Goal: Task Accomplishment & Management: Manage account settings

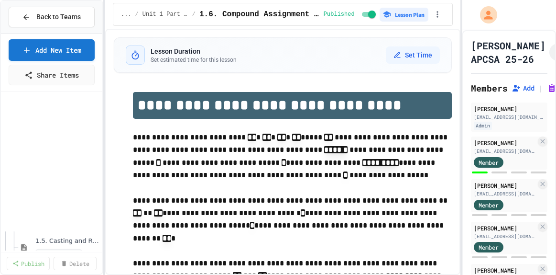
select select "***"
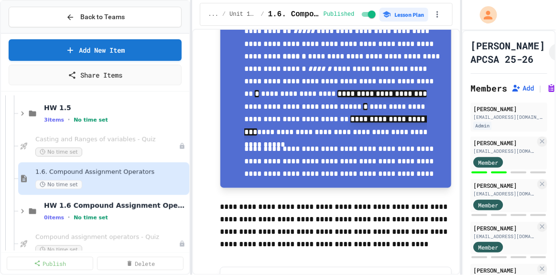
scroll to position [1025, 0]
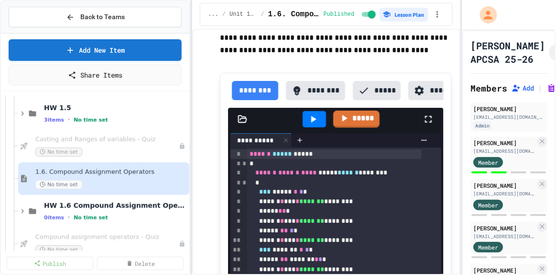
click at [195, 201] on div "**********" at bounding box center [278, 137] width 556 height 275
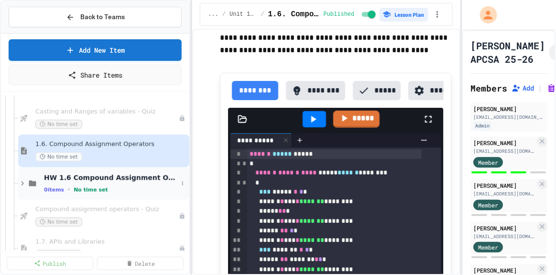
click at [119, 174] on span "HW 1.6 Compound Assignment Operators" at bounding box center [111, 177] width 134 height 9
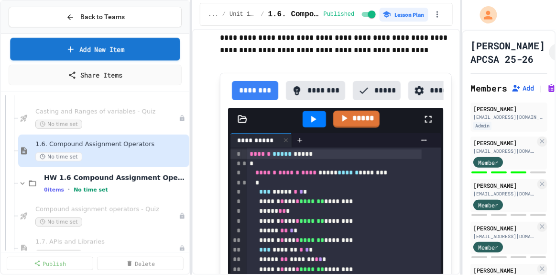
click at [93, 52] on link "Add New Item" at bounding box center [95, 49] width 170 height 22
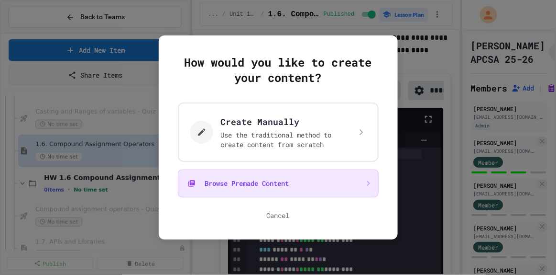
click at [258, 180] on button "Browse Premade Content" at bounding box center [278, 183] width 201 height 28
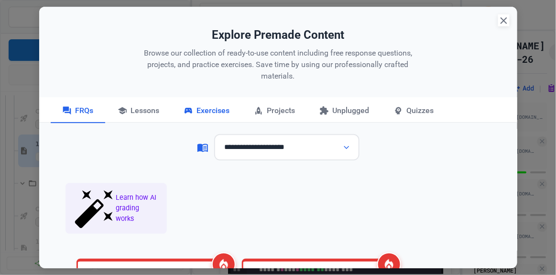
click at [197, 108] on div "Exercises" at bounding box center [206, 111] width 69 height 24
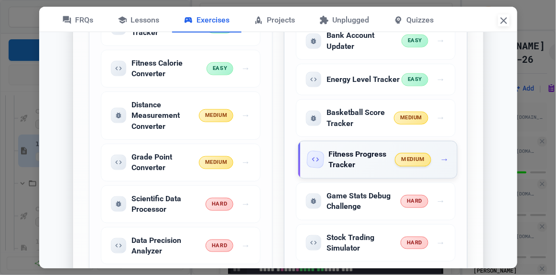
scroll to position [1023, 0]
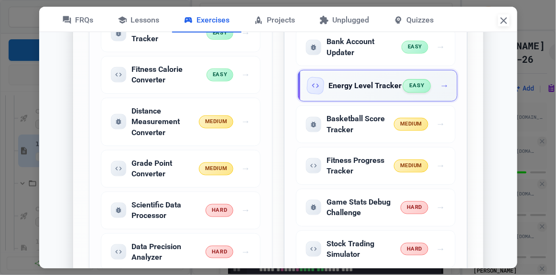
click at [362, 83] on h5 "Energy Level Tracker" at bounding box center [365, 85] width 73 height 11
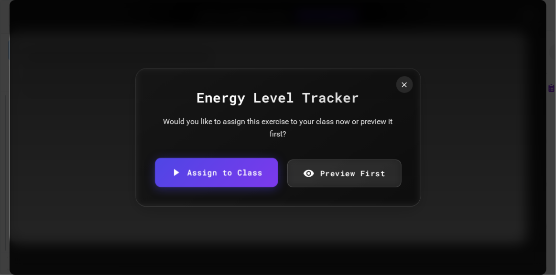
click at [202, 169] on link "Assign to Class" at bounding box center [216, 171] width 123 height 29
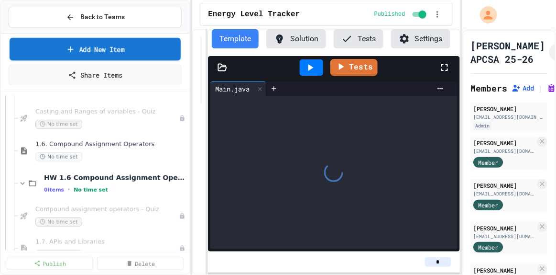
click at [89, 45] on link "Add New Item" at bounding box center [96, 49] width 172 height 22
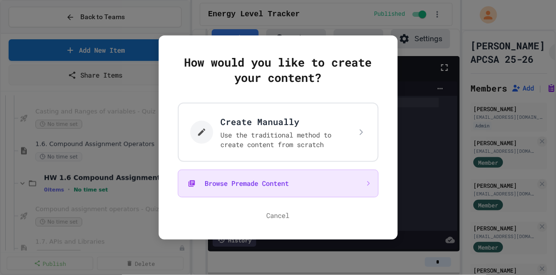
click at [287, 182] on button "Browse Premade Content" at bounding box center [278, 183] width 201 height 28
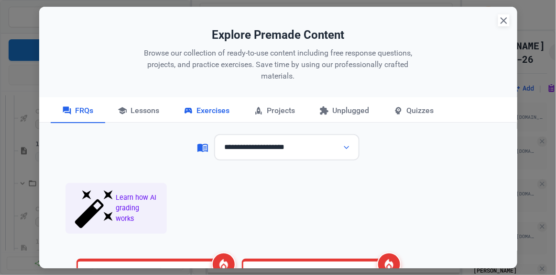
click at [200, 110] on div "Exercises" at bounding box center [206, 111] width 69 height 24
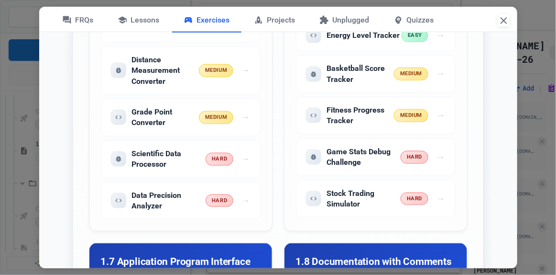
scroll to position [1078, 0]
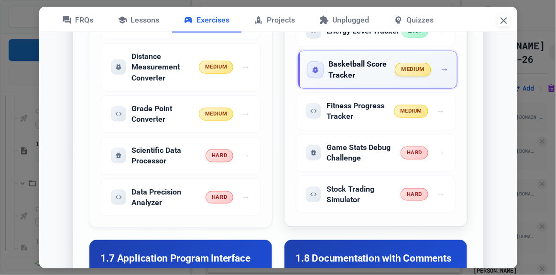
click at [362, 73] on h5 "Basketball Score Tracker" at bounding box center [362, 70] width 67 height 22
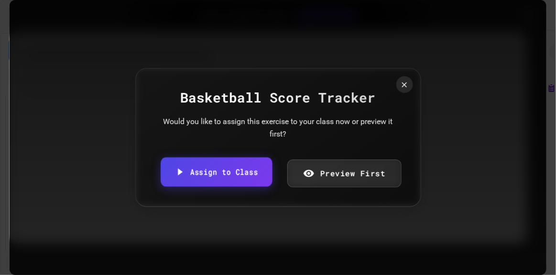
click at [199, 171] on link "Assign to Class" at bounding box center [216, 171] width 111 height 29
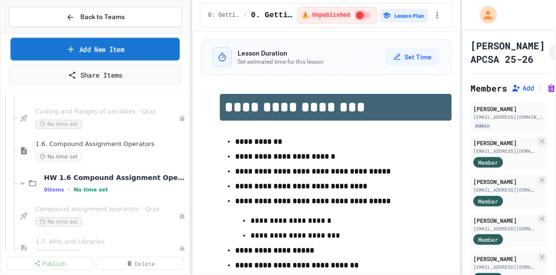
click at [80, 53] on link "Add New Item" at bounding box center [96, 49] width 170 height 22
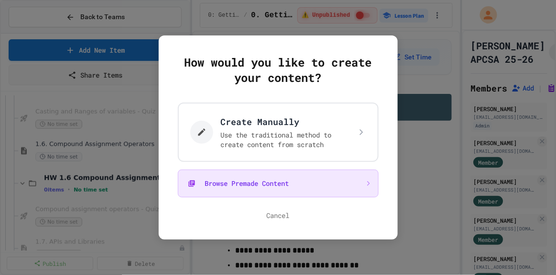
click at [226, 182] on button "Browse Premade Content" at bounding box center [278, 183] width 201 height 28
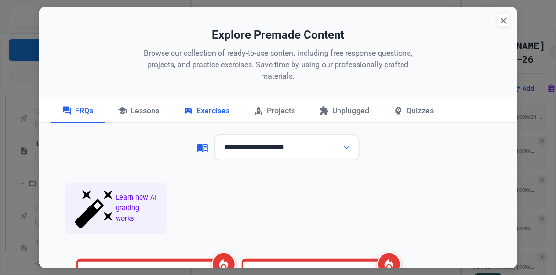
click at [220, 106] on div "Exercises" at bounding box center [206, 111] width 69 height 24
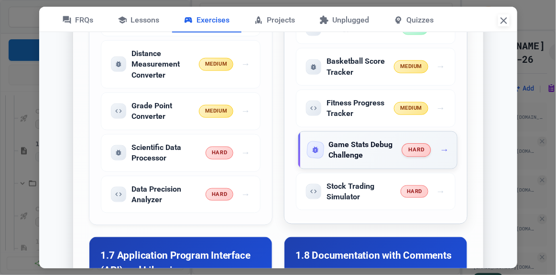
scroll to position [1082, 0]
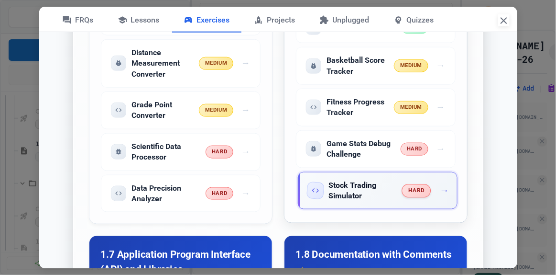
click at [357, 182] on h5 "Stock Trading Simulator" at bounding box center [366, 191] width 74 height 22
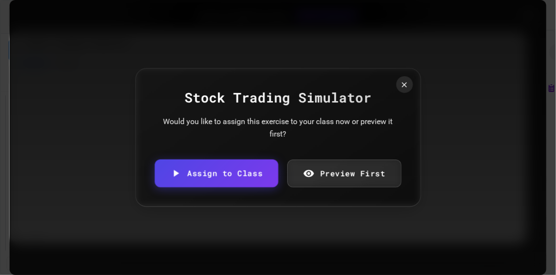
click at [207, 184] on link "Assign to Class" at bounding box center [216, 173] width 123 height 28
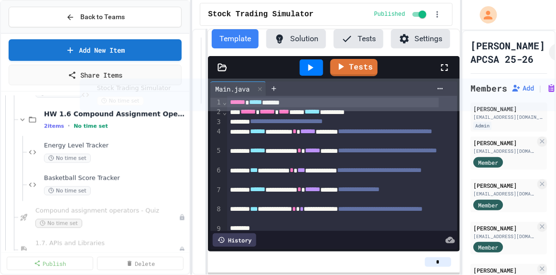
scroll to position [248, 0]
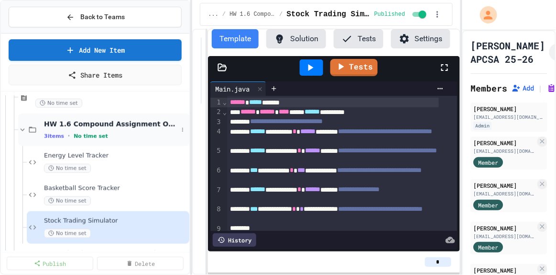
click at [21, 130] on icon at bounding box center [22, 129] width 9 height 9
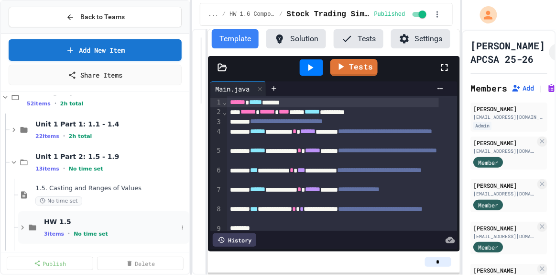
scroll to position [49, 0]
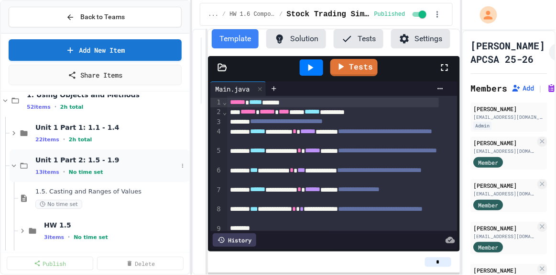
click at [11, 164] on icon at bounding box center [14, 165] width 9 height 9
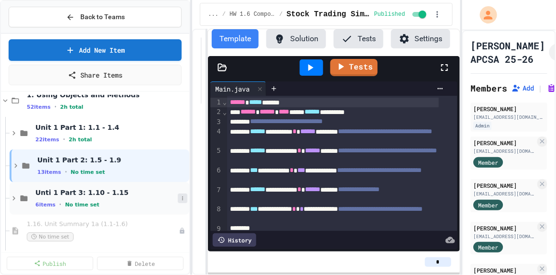
click at [180, 198] on icon at bounding box center [183, 198] width 6 height 6
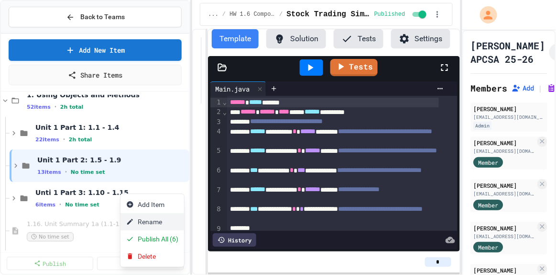
click at [166, 220] on button "Rename" at bounding box center [153, 221] width 64 height 17
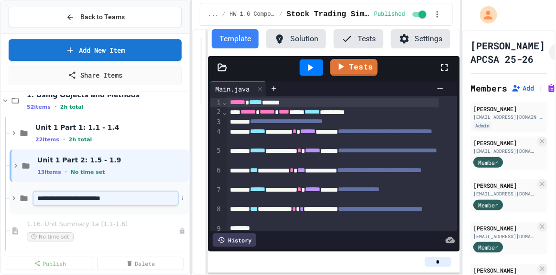
click at [52, 196] on input "**********" at bounding box center [105, 197] width 144 height 13
type input "**********"
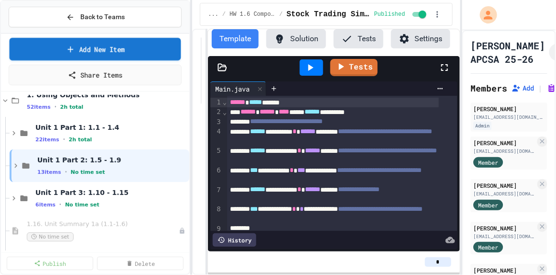
click at [85, 49] on link "Add New Item" at bounding box center [96, 49] width 172 height 22
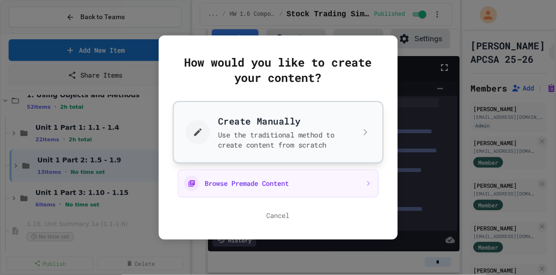
click at [237, 137] on button "Create Manually Use the traditional method to create content from scratch" at bounding box center [278, 132] width 211 height 62
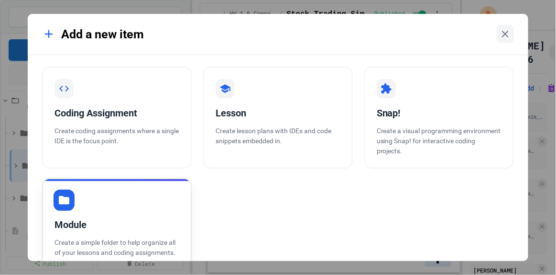
click at [100, 216] on div "Module Create a simple folder to help organize all of your lessons and coding a…" at bounding box center [117, 224] width 150 height 92
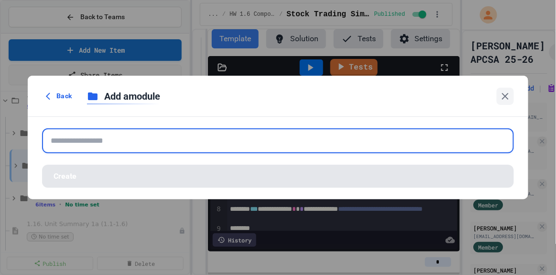
click at [146, 142] on input "text" at bounding box center [278, 140] width 472 height 25
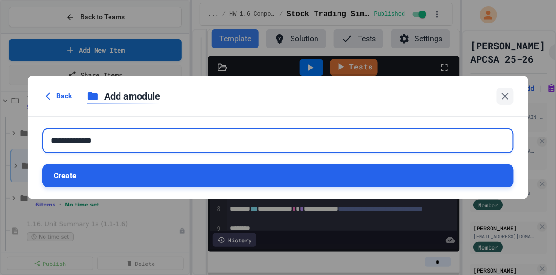
type input "**********"
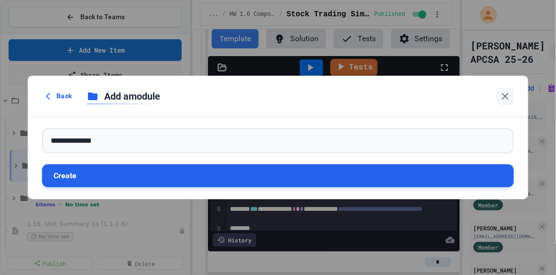
click at [141, 166] on button "Create" at bounding box center [278, 175] width 472 height 23
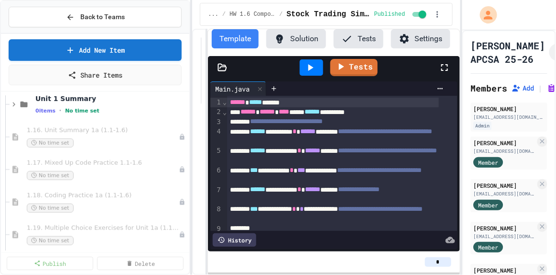
scroll to position [176, 0]
click at [100, 136] on div "1.16. Unit Summary 1a (1.1-1.6) No time set" at bounding box center [102, 136] width 134 height 21
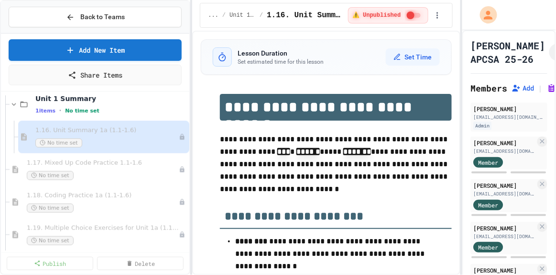
click at [96, 162] on span "1.17. Mixed Up Code Practice 1.1-1.6" at bounding box center [103, 163] width 152 height 8
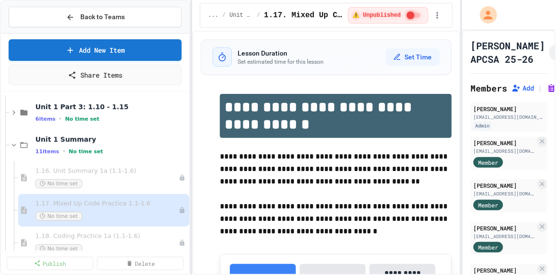
scroll to position [134, 0]
click at [16, 144] on icon at bounding box center [14, 145] width 9 height 9
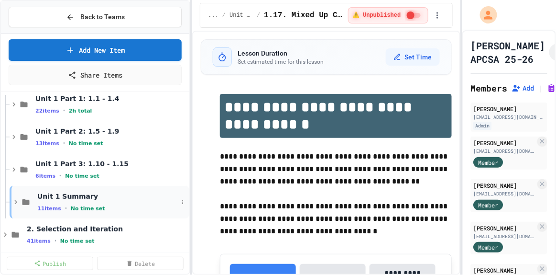
scroll to position [16, 0]
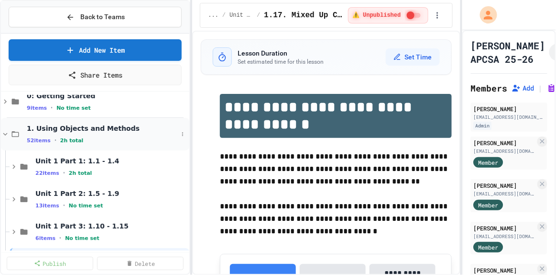
click at [4, 133] on icon at bounding box center [5, 134] width 9 height 9
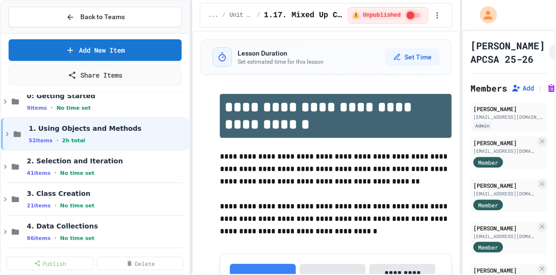
click at [4, 133] on icon at bounding box center [7, 134] width 9 height 9
